Goal: Check status: Check status

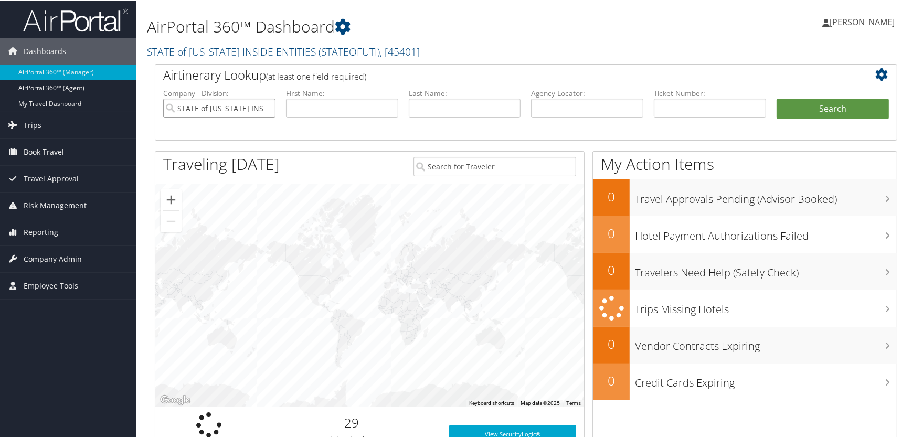
click at [267, 107] on input "STATE of UTAH INSIDE ENTITIES" at bounding box center [219, 107] width 112 height 19
click at [697, 110] on input "text" at bounding box center [710, 107] width 112 height 19
paste input "890089751997"
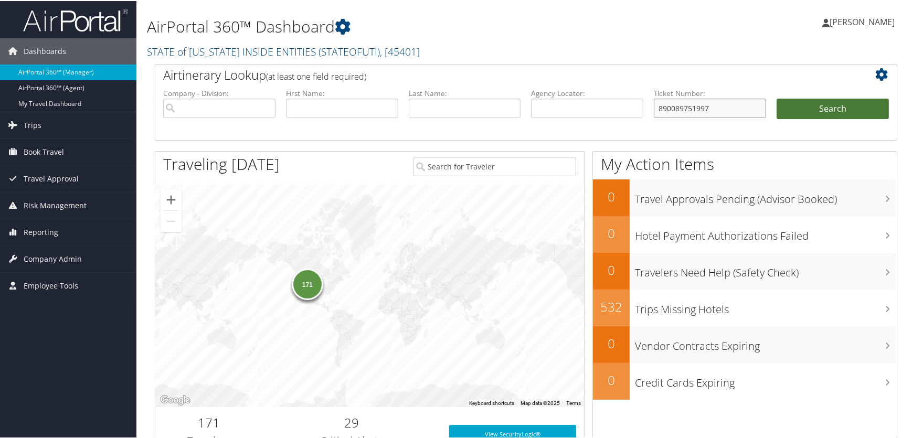
type input "890089751997"
click at [803, 109] on button "Search" at bounding box center [832, 108] width 112 height 21
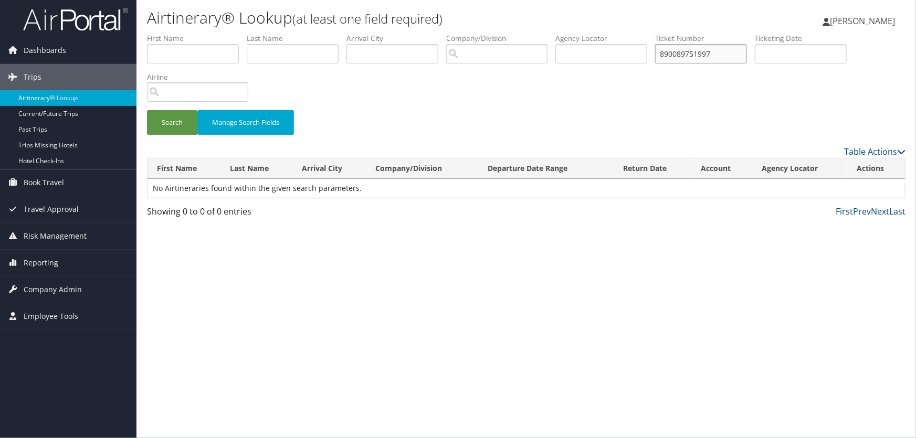
drag, startPoint x: 702, startPoint y: 52, endPoint x: 403, endPoint y: 96, distance: 301.7
click at [393, 80] on form "First Name Last Name Departure City Arrival City Company/Division Airport/City …" at bounding box center [526, 89] width 758 height 112
click at [691, 62] on input "text" at bounding box center [701, 53] width 92 height 19
type input "890089751997"
click at [165, 118] on button "Search" at bounding box center [172, 122] width 50 height 25
